Goal: Task Accomplishment & Management: Complete application form

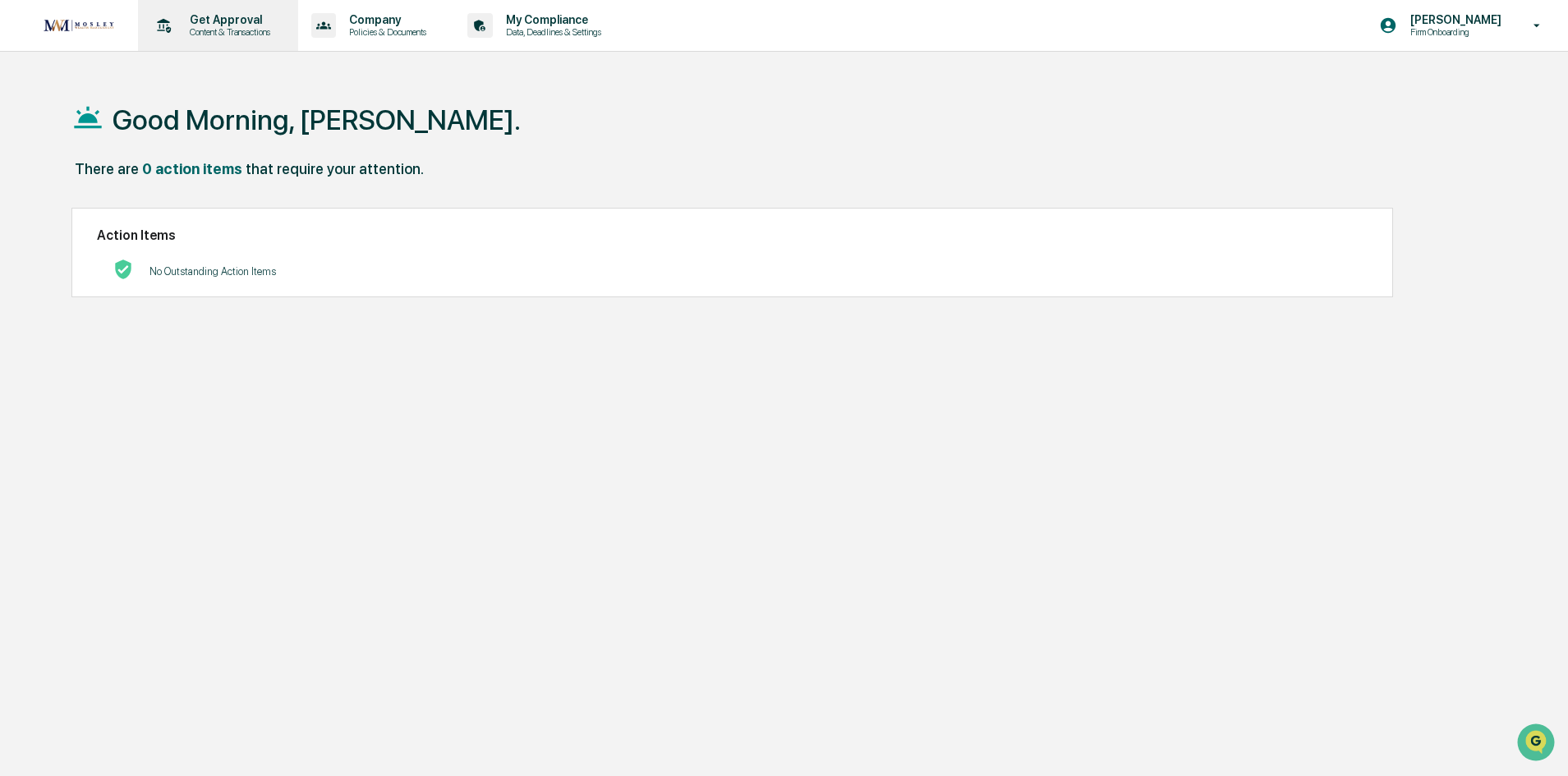
click at [242, 29] on p "Content & Transactions" at bounding box center [228, 31] width 102 height 12
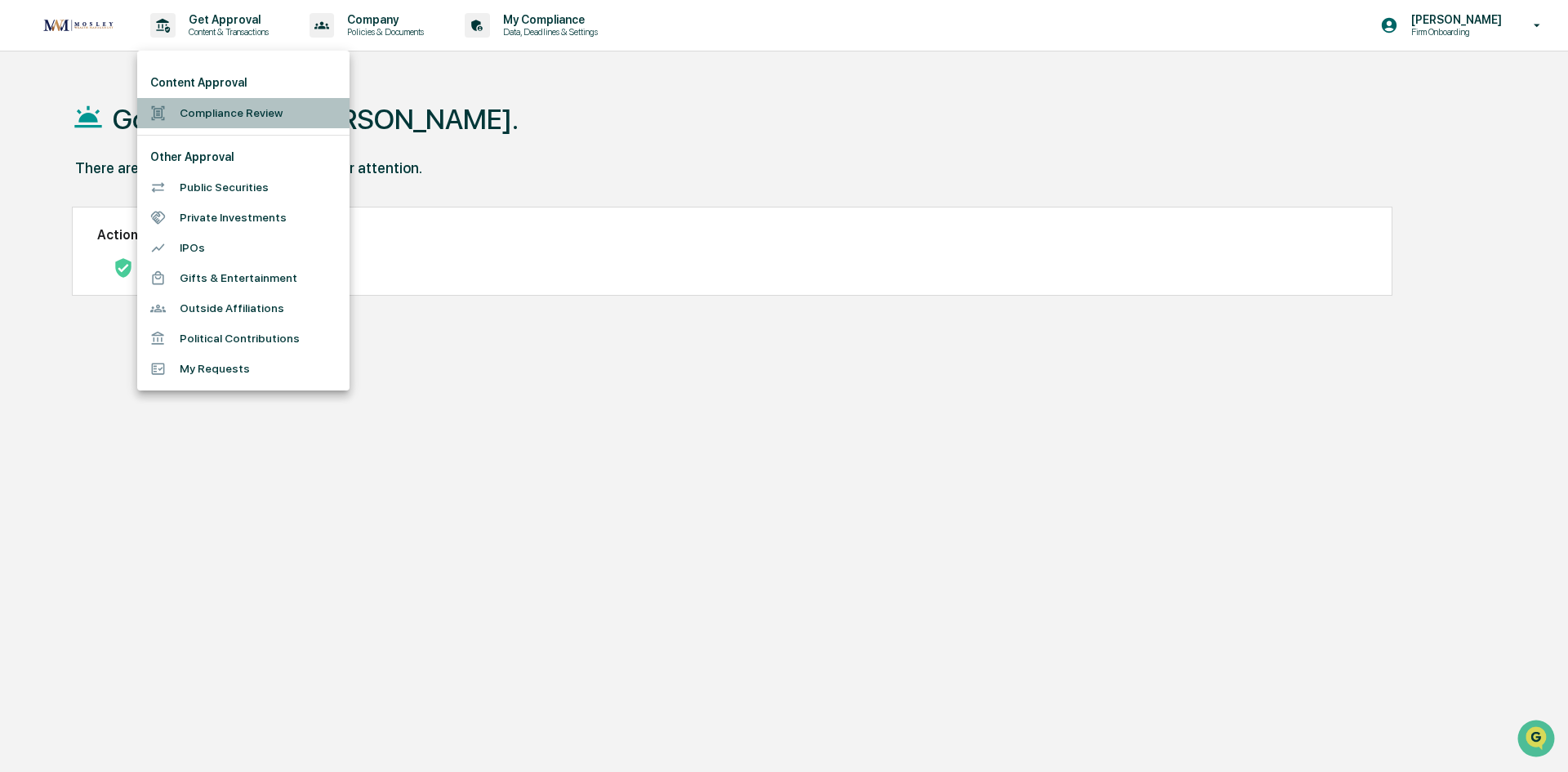
click at [227, 115] on li "Compliance Review" at bounding box center [243, 113] width 212 height 30
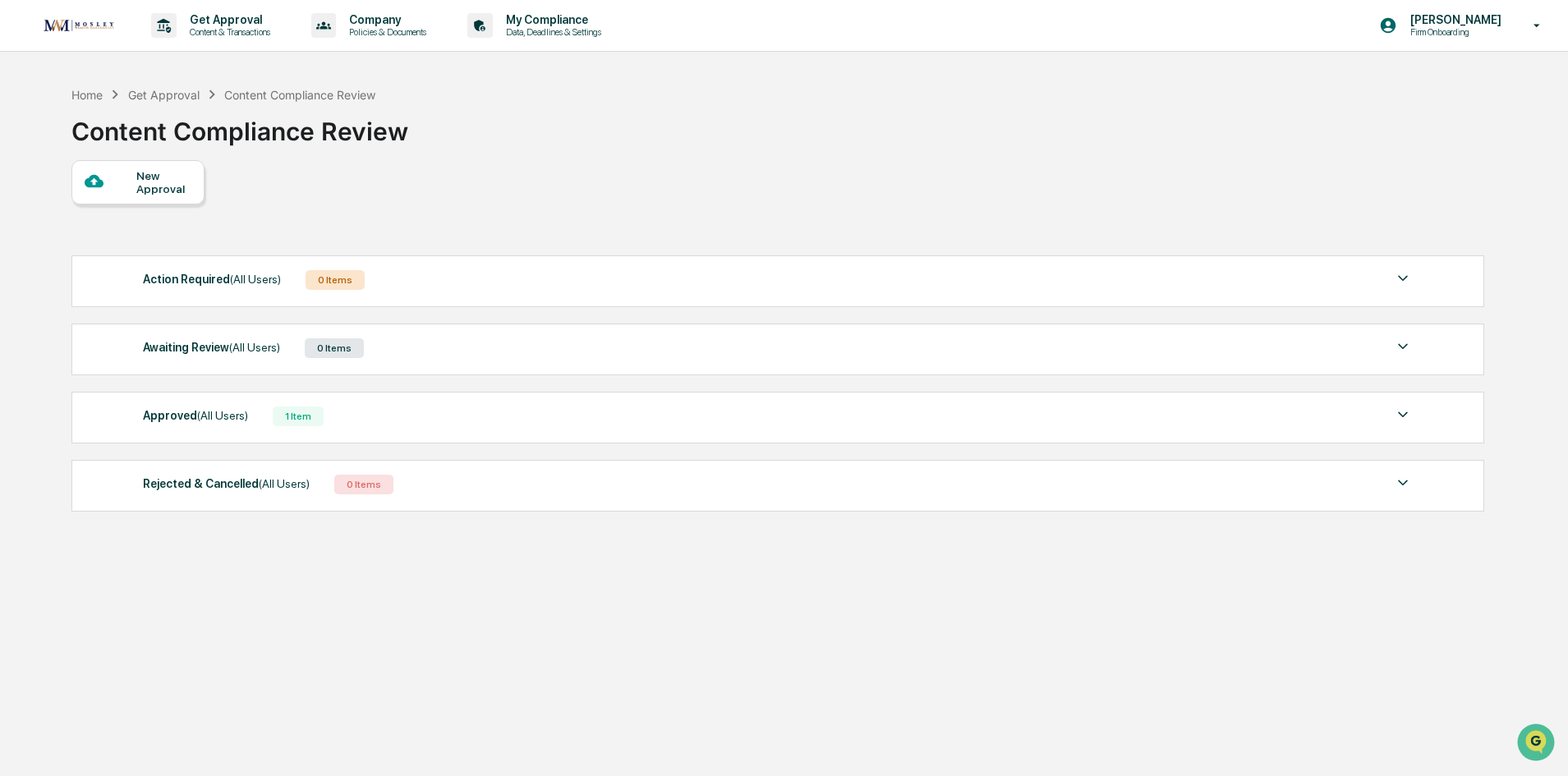
click at [181, 181] on div "New Approval" at bounding box center [163, 182] width 55 height 26
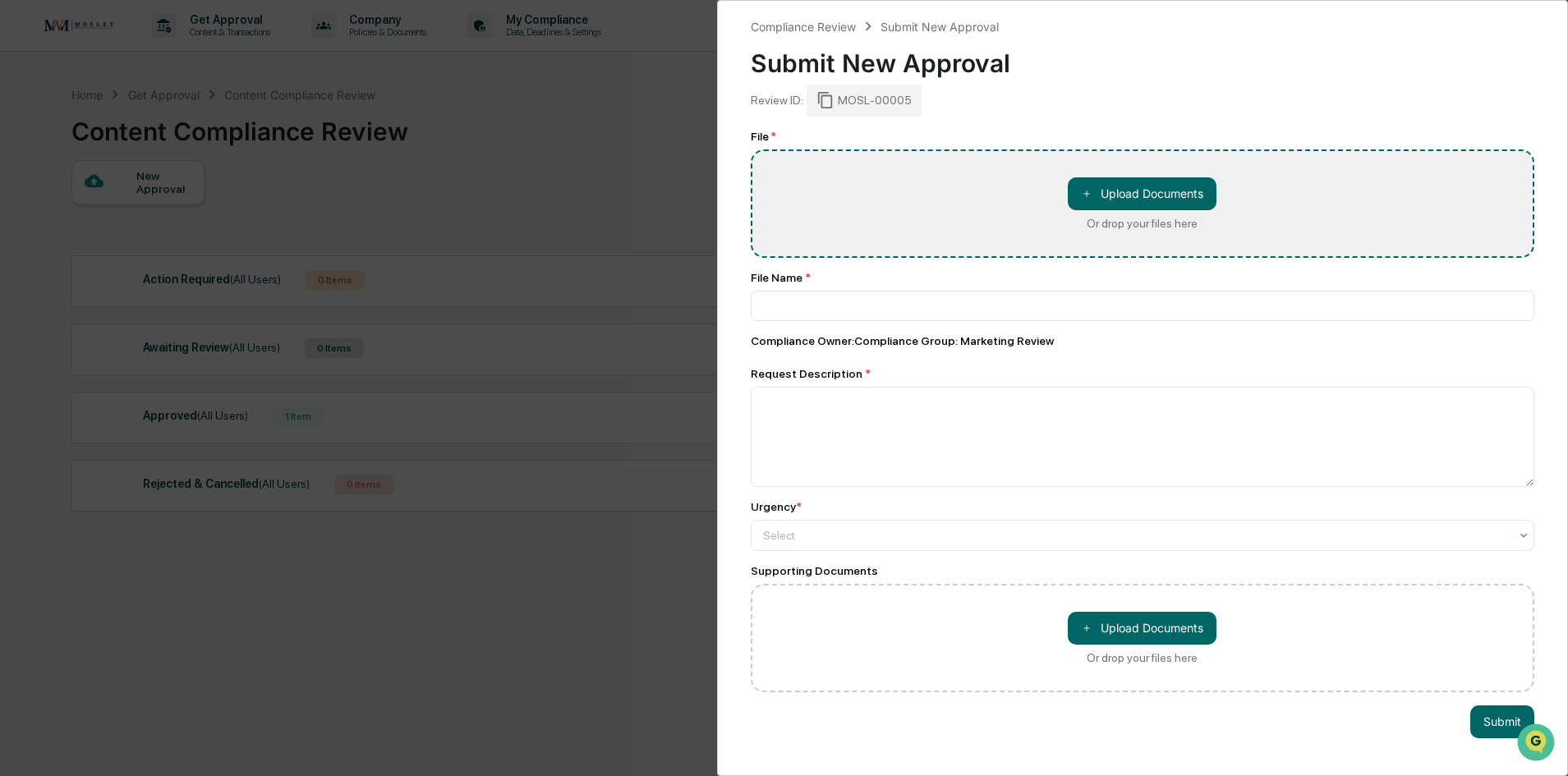
type input "**********"
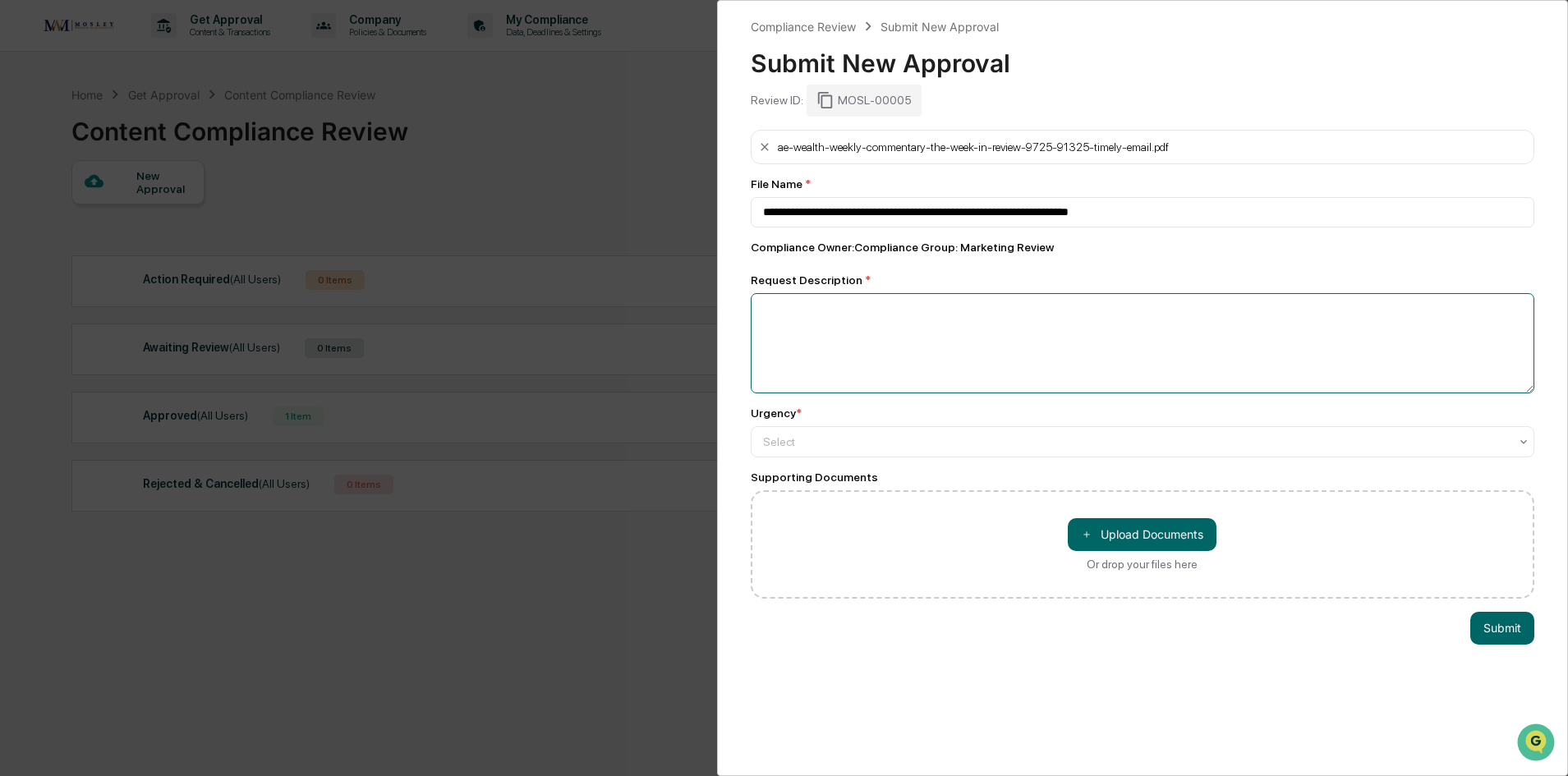
click at [854, 324] on textarea at bounding box center [1143, 344] width 784 height 100
type textarea "*"
type textarea "**********"
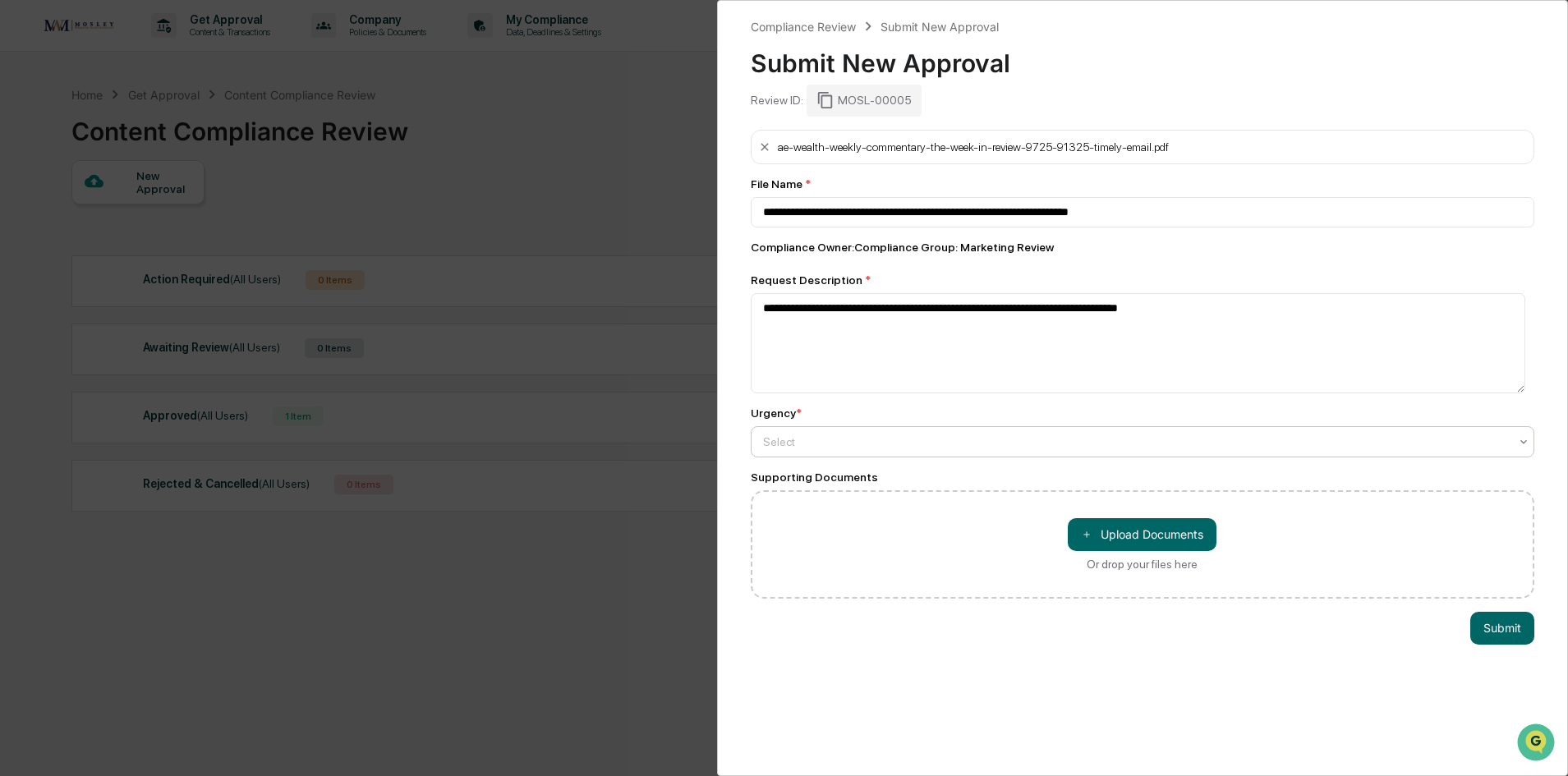
click at [832, 440] on div at bounding box center [1137, 441] width 746 height 16
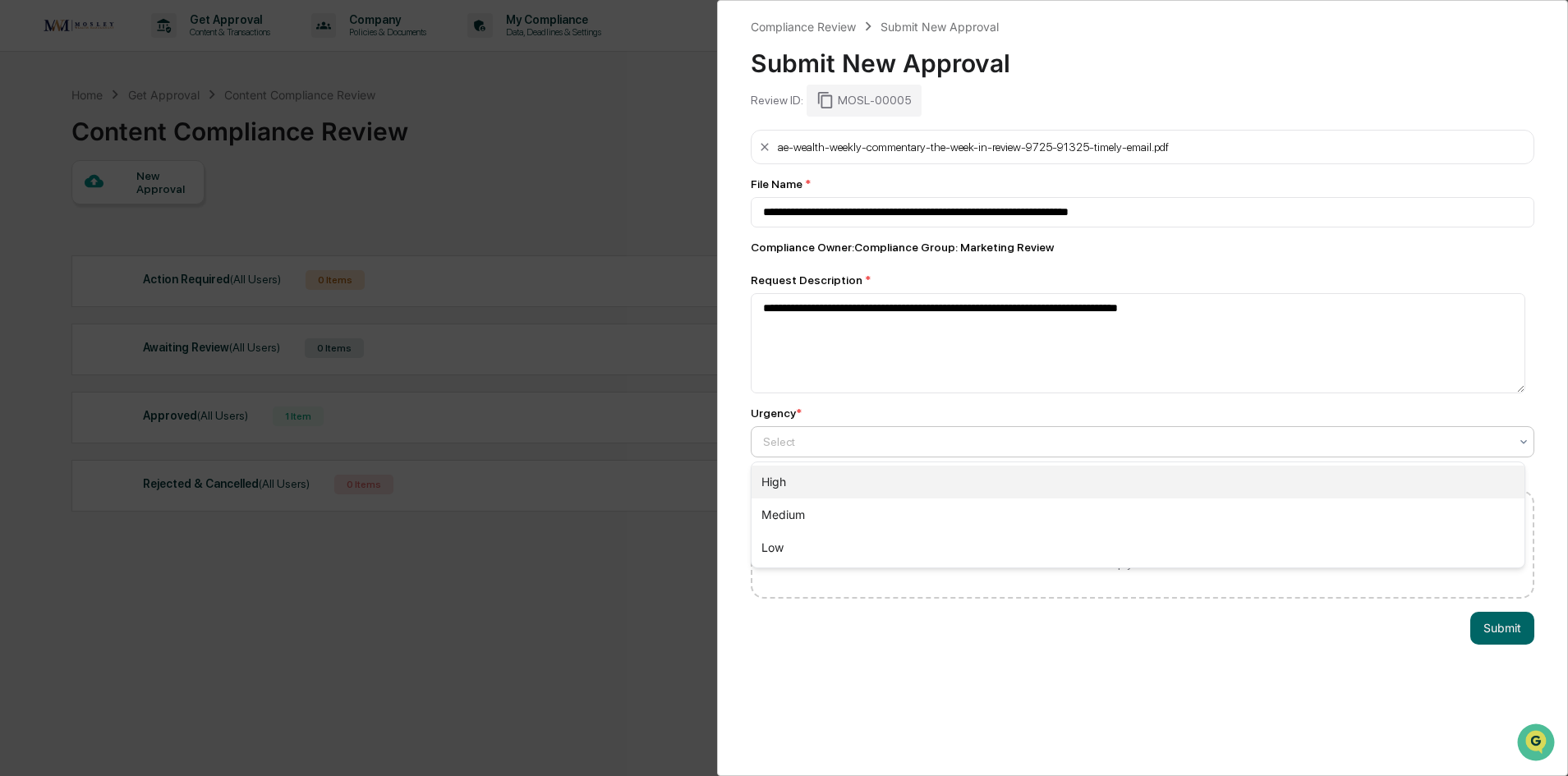
click at [828, 486] on div "High" at bounding box center [1138, 482] width 774 height 33
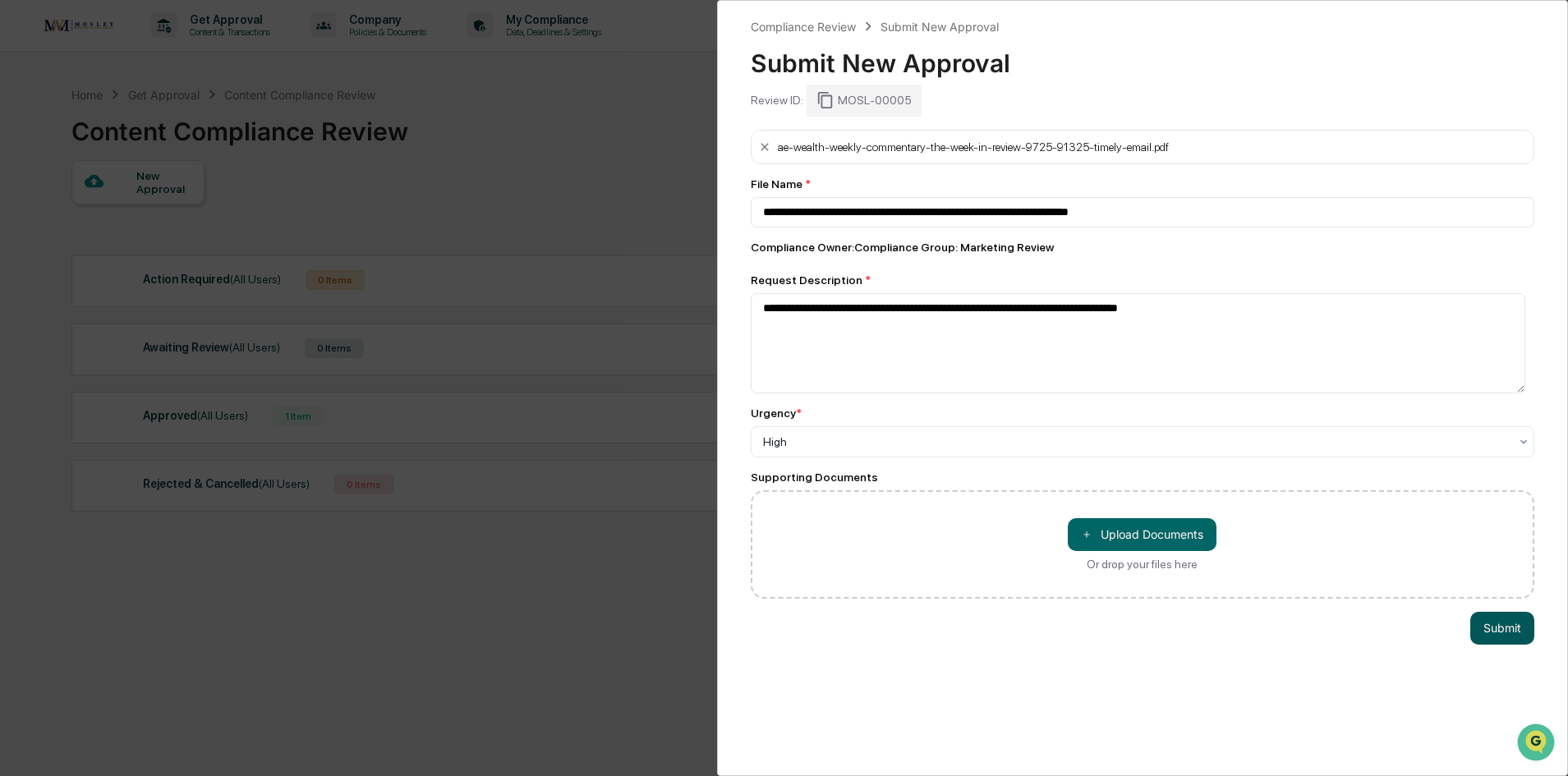
click at [1505, 629] on button "Submit" at bounding box center [1502, 628] width 64 height 33
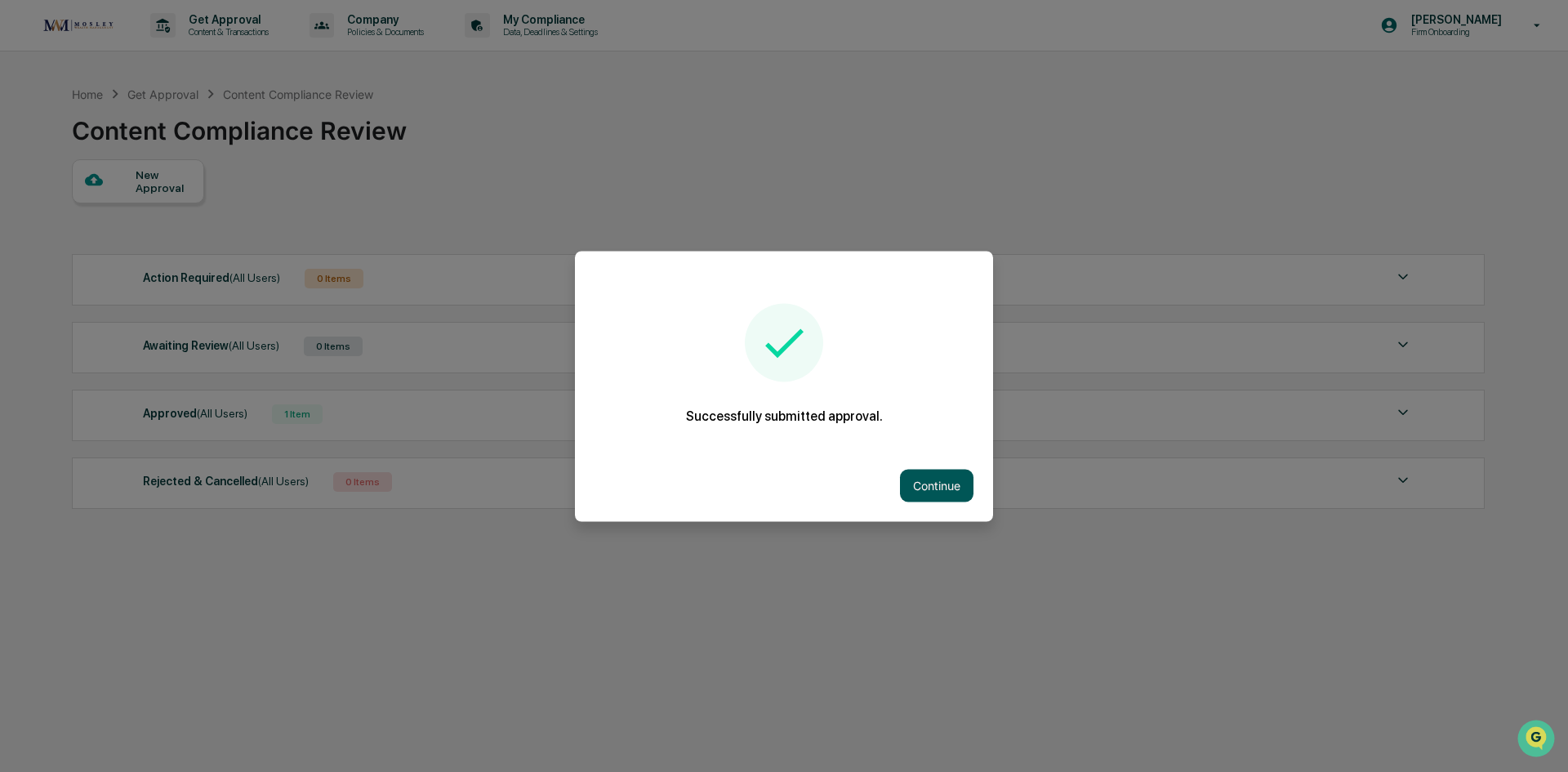
click at [951, 479] on button "Continue" at bounding box center [937, 486] width 73 height 33
